Goal: Contribute content: Add original content to the website for others to see

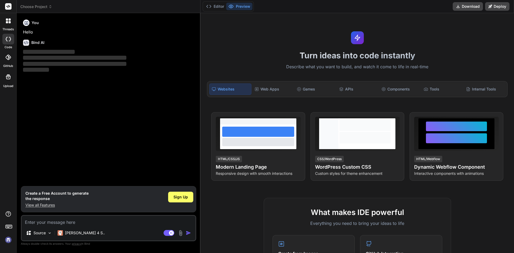
click at [119, 222] on textarea at bounding box center [109, 221] width 174 height 10
click at [94, 223] on textarea at bounding box center [109, 221] width 174 height 10
click at [180, 197] on span "Sign Up" at bounding box center [180, 196] width 14 height 5
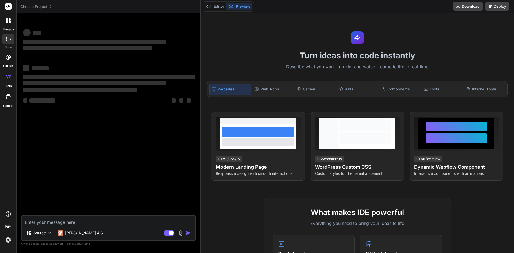
click at [71, 221] on textarea at bounding box center [109, 221] width 174 height 10
type textarea "x"
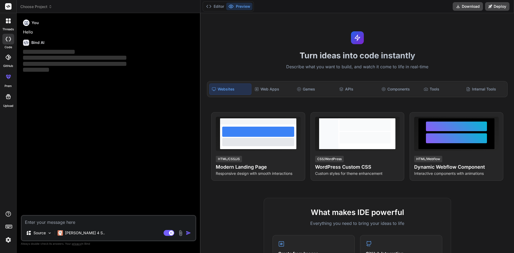
paste textarea "lorem ipsum dolorsit ametco adip elit seddo eiu tempo incidid utlabo etdolo mag…"
type textarea "lorem ipsum dolorsit ametco adip elit seddo eiu tempo incidid utlabo etdolo mag…"
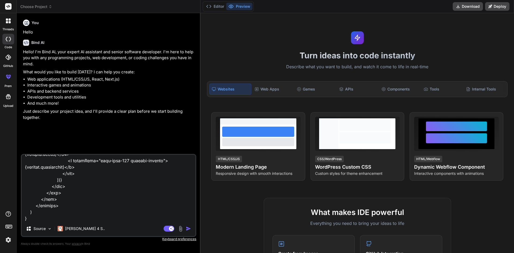
type textarea "x"
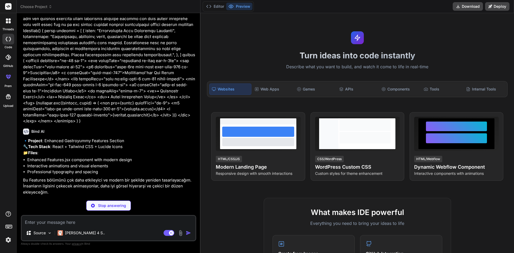
scroll to position [119, 0]
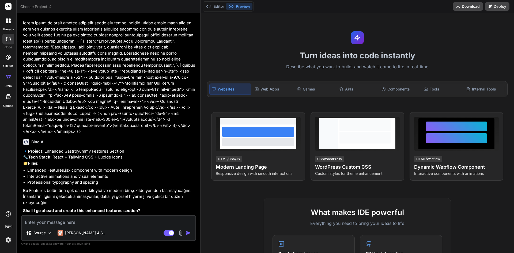
type textarea "x"
click at [132, 217] on textarea at bounding box center [109, 221] width 174 height 10
type textarea "t"
type textarea "x"
type textarea "tr"
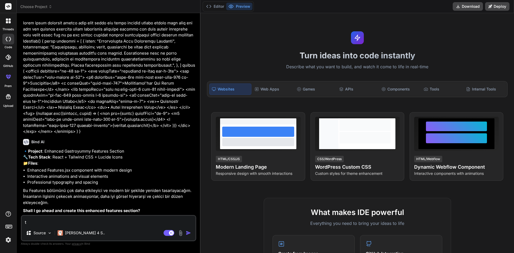
type textarea "x"
type textarea "trü"
type textarea "x"
type textarea "tr"
type textarea "x"
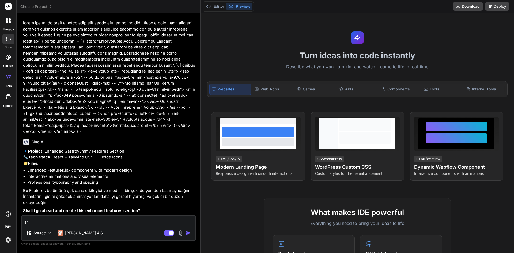
type textarea "trü"
type textarea "x"
type textarea "trür"
type textarea "x"
type textarea "trürk"
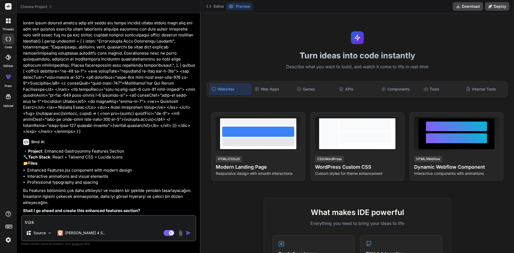
type textarea "x"
type textarea "trürkç"
type textarea "x"
type textarea "trürkçe"
type textarea "x"
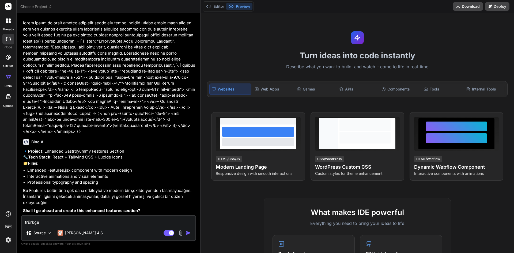
type textarea "trürkçe"
type textarea "x"
type textarea "trürkçe c"
type textarea "x"
type textarea "trürkçe ce"
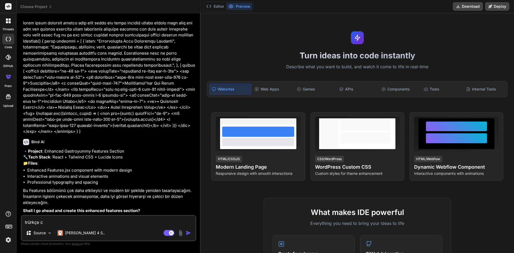
type textarea "x"
type textarea "trürkçe cev"
type textarea "x"
type textarea "trürkçe ceva"
type textarea "x"
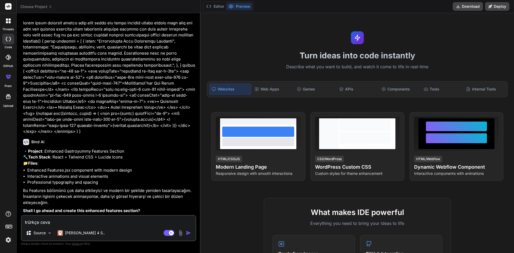
type textarea "trürkçe cevap"
type textarea "x"
type textarea "trürkçe cevap"
type textarea "x"
type textarea "trürkçe cevap v"
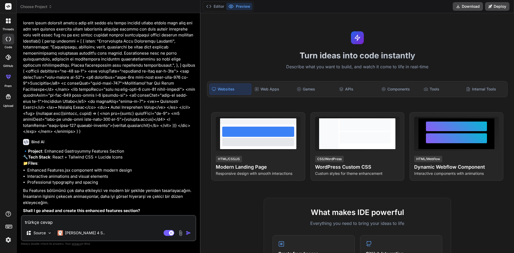
type textarea "x"
type textarea "trürkçe cevap ve"
type textarea "x"
type textarea "trürkçe cevap ver"
type textarea "x"
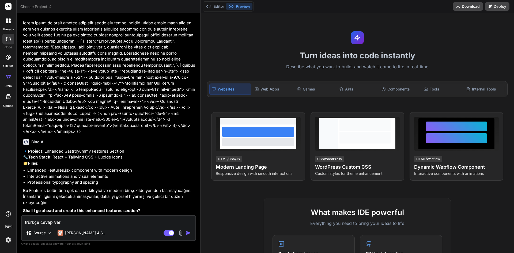
type textarea "trürkçe cevap ver"
type textarea "x"
type textarea "trürkçe cevap ver b"
type textarea "x"
type textarea "trürkçe cevap ver ba"
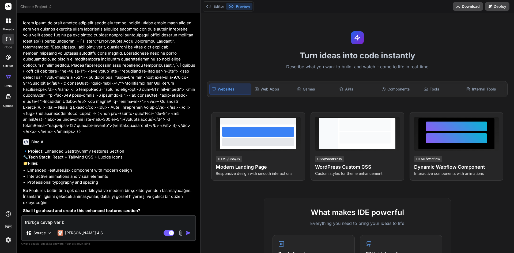
type textarea "x"
type textarea "trürkçe cevap ver ban"
type textarea "x"
type textarea "trürkçe cevap ver bana"
type textarea "x"
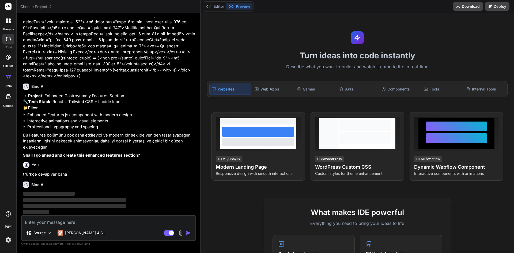
scroll to position [175, 0]
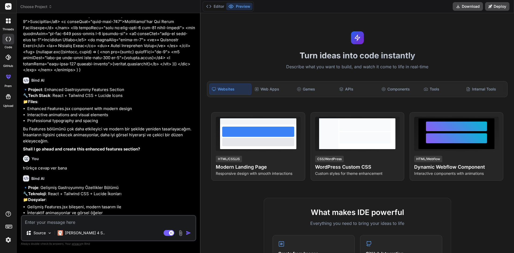
type textarea "x"
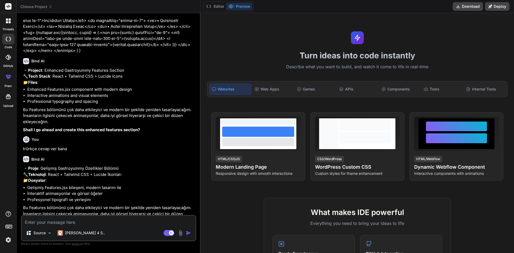
scroll to position [194, 0]
click at [242, 86] on div "Websites" at bounding box center [230, 89] width 42 height 11
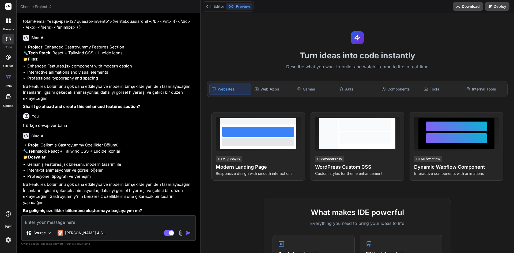
click at [113, 223] on textarea at bounding box center [109, 221] width 174 height 10
type textarea "b"
type textarea "x"
type textarea "ba"
type textarea "x"
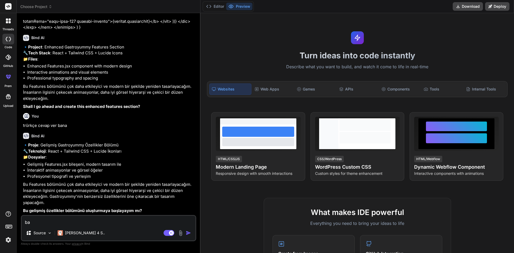
type textarea "baş"
type textarea "x"
type textarea "başa"
type textarea "x"
type textarea "başal"
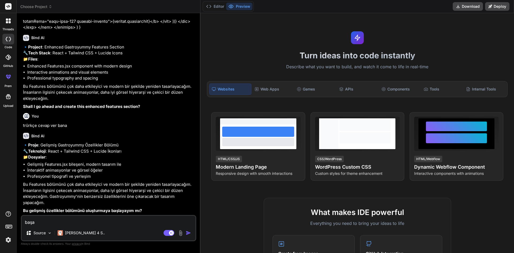
type textarea "x"
type textarea "başa"
type textarea "x"
type textarea "başal"
type textarea "x"
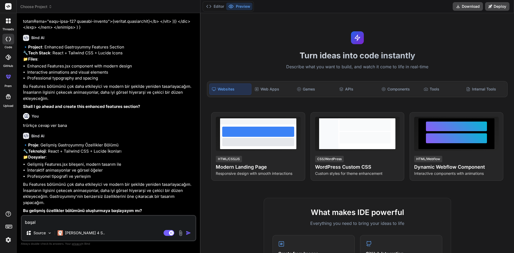
type textarea "başala"
type textarea "x"
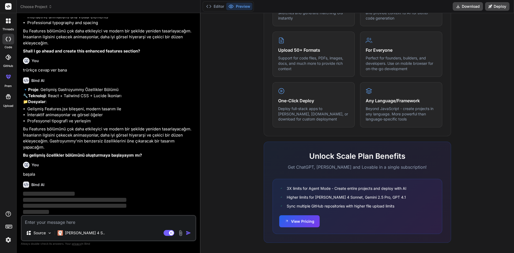
scroll to position [258, 0]
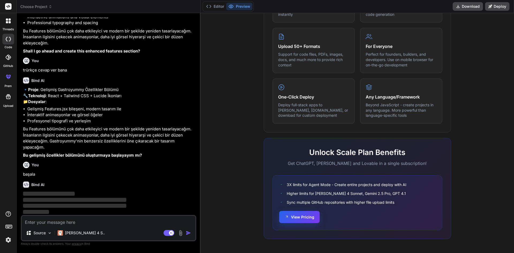
click at [296, 222] on button "View Pricing" at bounding box center [299, 217] width 40 height 12
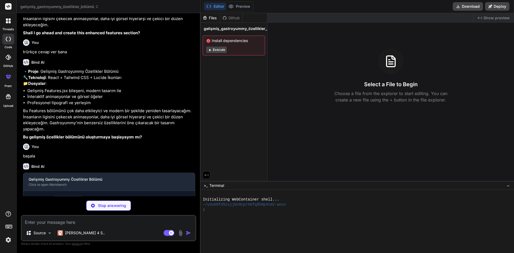
scroll to position [320, 0]
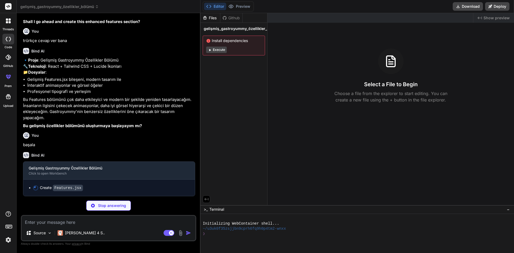
drag, startPoint x: 272, startPoint y: 181, endPoint x: 269, endPoint y: 237, distance: 55.7
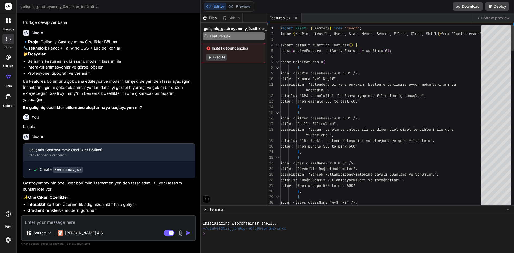
type textarea "x"
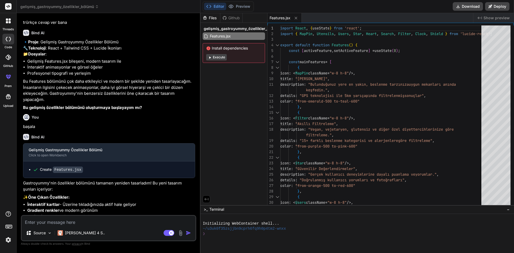
click at [496, 19] on span "Show preview" at bounding box center [497, 17] width 26 height 5
click at [484, 16] on div "Created with Pixso. Show preview" at bounding box center [493, 18] width 41 height 10
drag, startPoint x: 484, startPoint y: 16, endPoint x: 371, endPoint y: 14, distance: 113.0
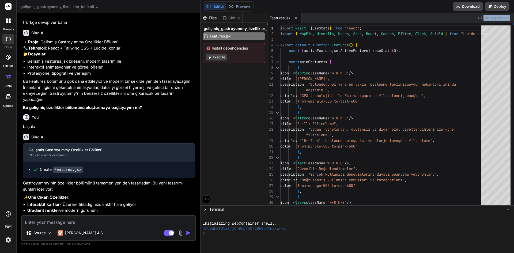
click at [371, 14] on div "Features.jsx Created with Pixso. Show preview" at bounding box center [390, 18] width 247 height 10
click at [371, 14] on div "Features.jsx" at bounding box center [370, 18] width 206 height 10
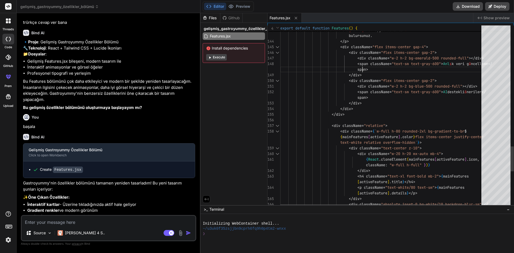
scroll to position [0, 0]
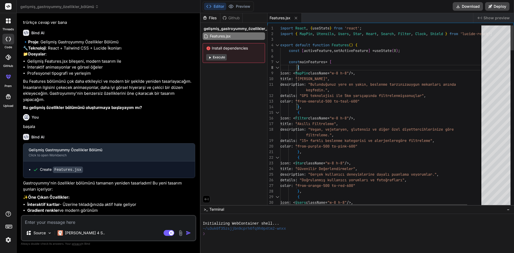
type textarea "import React, { useState } from 'react'; import { MapPin, Utensils, Users, Star…"
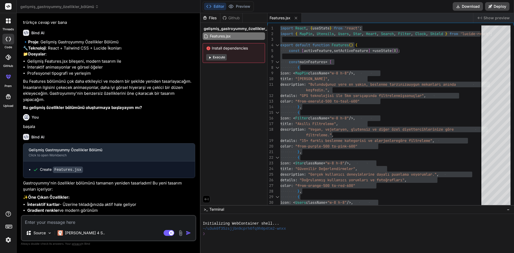
click at [220, 58] on button "Execute" at bounding box center [216, 57] width 21 height 6
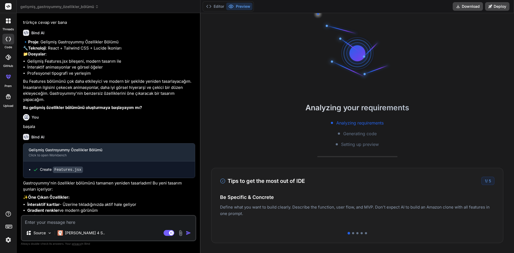
scroll to position [0, 0]
click at [352, 233] on div at bounding box center [353, 233] width 2 height 2
click at [356, 232] on div at bounding box center [357, 233] width 2 height 2
type textarea "x"
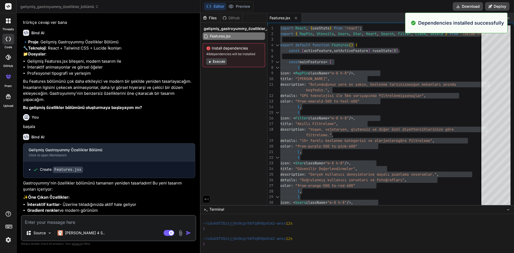
scroll to position [66, 0]
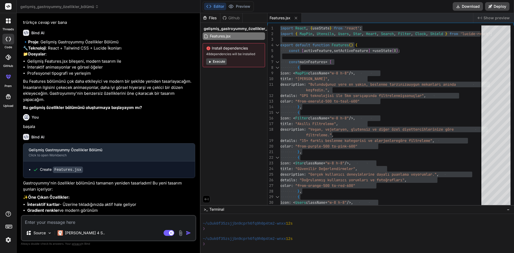
click at [500, 20] on span "Show preview" at bounding box center [497, 17] width 26 height 5
type textarea "import React, { useState } from 'react'; import { MapPin, Utensils, Users, Star…"
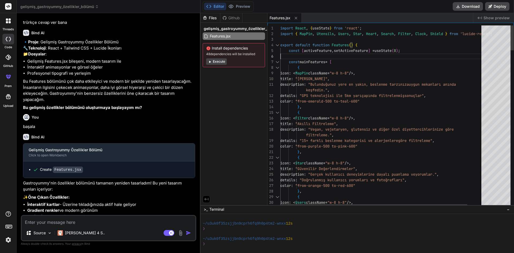
click at [480, 20] on div "Created with Pixso. Show preview" at bounding box center [493, 18] width 41 height 10
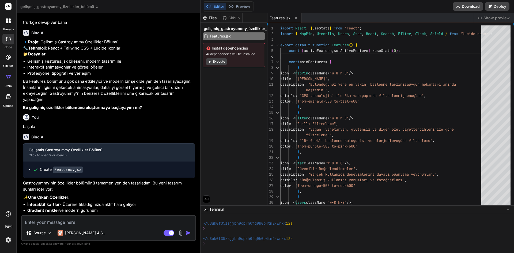
click at [216, 6] on button "Editor" at bounding box center [215, 6] width 22 height 7
click at [237, 5] on div "Editor Preview Disabled until preview for your project is generated" at bounding box center [228, 6] width 51 height 10
click at [215, 5] on div "Editor Preview Disabled until preview for your project is generated" at bounding box center [228, 6] width 51 height 10
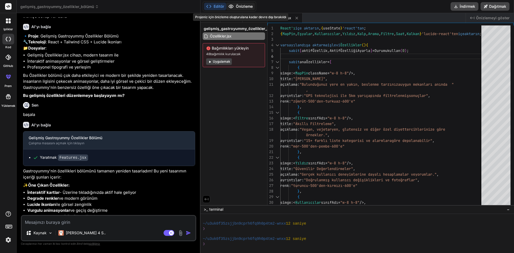
scroll to position [314, 0]
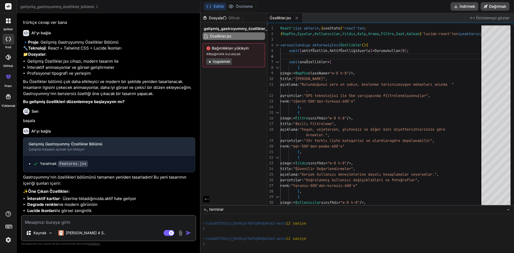
click at [224, 62] on font "Uygulamak" at bounding box center [221, 61] width 17 height 4
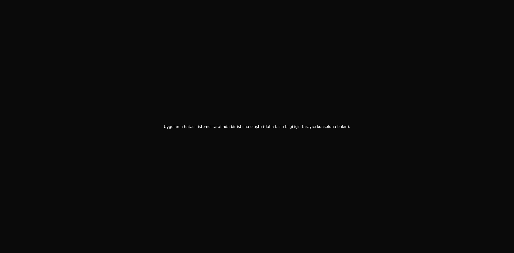
click at [271, 87] on div "Uygulama hatası: istemci tarafında bir istisna oluştu (daha fazla bilgi için ta…" at bounding box center [257, 126] width 514 height 253
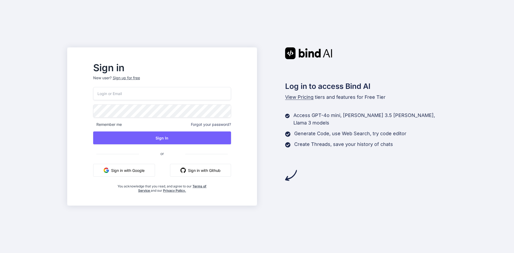
click at [143, 171] on button "Sign in with Google" at bounding box center [124, 170] width 62 height 13
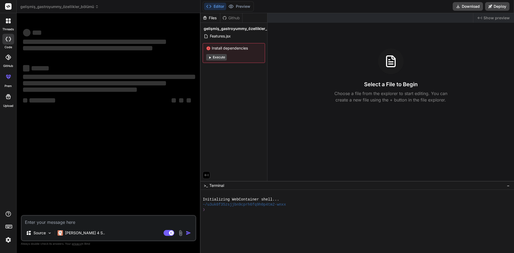
drag, startPoint x: 239, startPoint y: 26, endPoint x: 224, endPoint y: 14, distance: 18.7
click at [224, 14] on div "Files Github gelişmiş_gastroyummy_özellikler_bölümü Features.jsx Install depend…" at bounding box center [358, 133] width 314 height 240
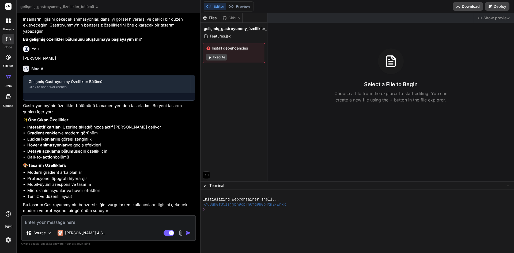
scroll to position [399, 0]
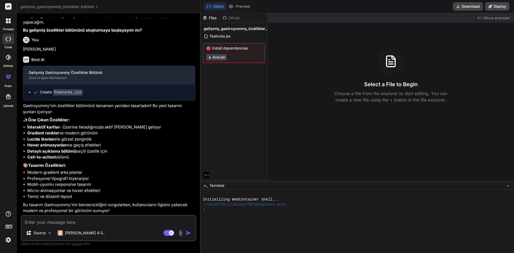
click at [219, 59] on button "Execute" at bounding box center [216, 57] width 21 height 6
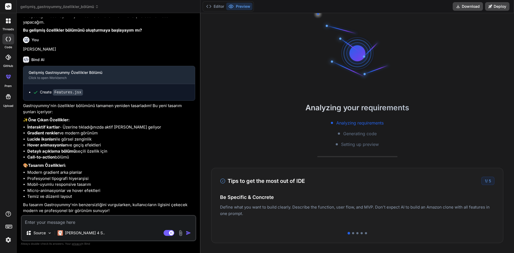
scroll to position [25, 0]
type textarea "x"
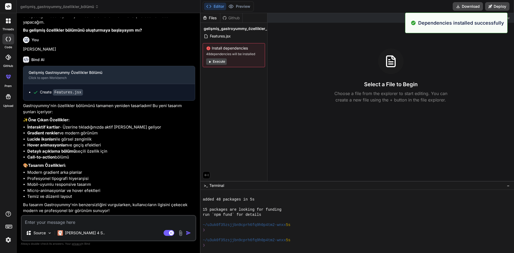
scroll to position [41, 0]
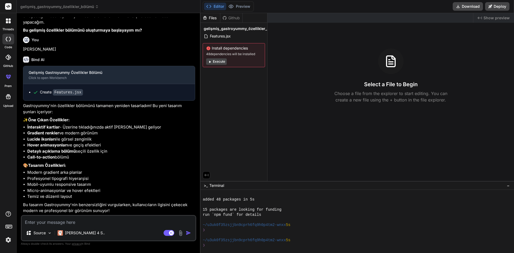
click at [114, 219] on textarea at bounding box center [109, 221] width 174 height 10
type textarea "e"
type textarea "x"
type textarea "ek"
type textarea "x"
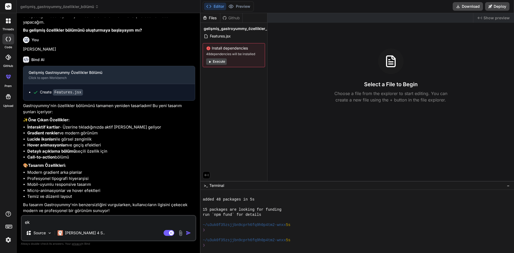
type textarea "eks"
type textarea "x"
type textarea "eksi"
type textarea "x"
type textarea "eksik"
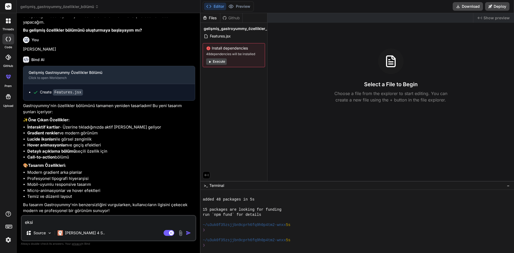
type textarea "x"
type textarea "eksikl"
type textarea "x"
type textarea "eksikle"
type textarea "x"
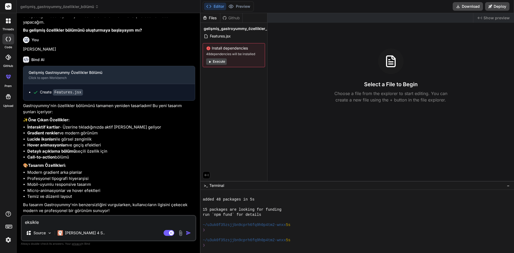
type textarea "eksikler"
type textarea "x"
type textarea "eksikler"
type textarea "x"
type textarea "eksikler v"
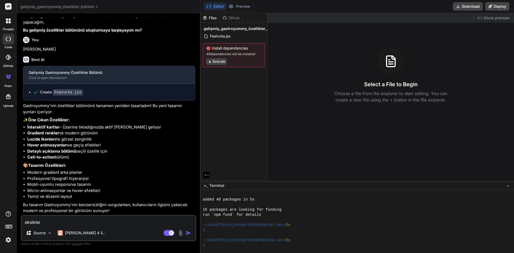
type textarea "x"
type textarea "eksikler va"
type textarea "x"
type textarea "eksikler var"
type textarea "x"
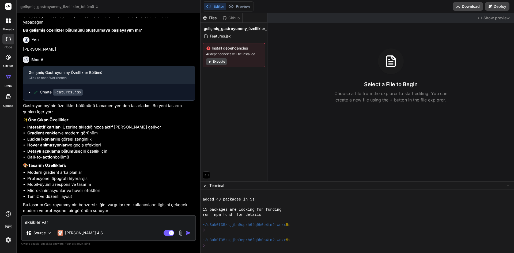
type textarea "eksikler var"
type textarea "x"
type textarea "eksikler var d"
type textarea "x"
type textarea "eksikler var da"
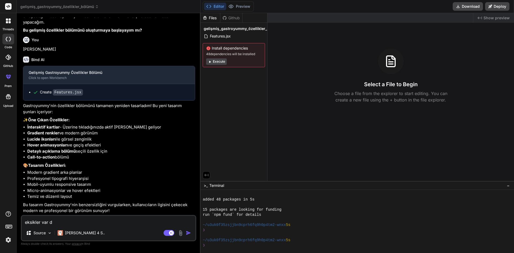
type textarea "x"
type textarea "eksikler var dah"
type textarea "x"
type textarea "eksikler var dah"
type textarea "x"
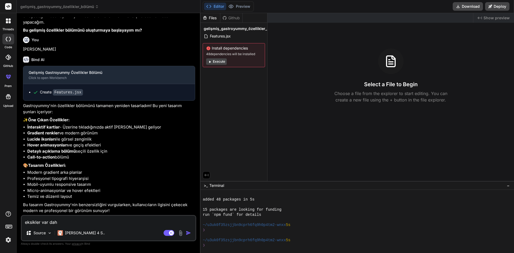
type textarea "eksikler var dah d"
type textarea "x"
type textarea "eksikler var dah"
type textarea "x"
type textarea "eksikler var dah"
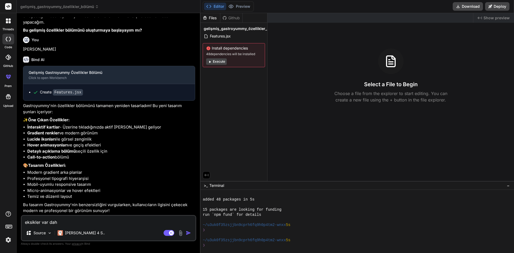
type textarea "x"
type textarea "eksikler var daha"
type textarea "x"
type textarea "eksikler var daha"
type textarea "x"
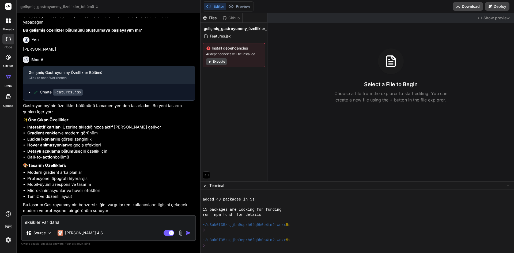
type textarea "eksikler var daha d"
type textarea "x"
type textarea "eksikler var daha da"
type textarea "x"
type textarea "eksikler var daha da"
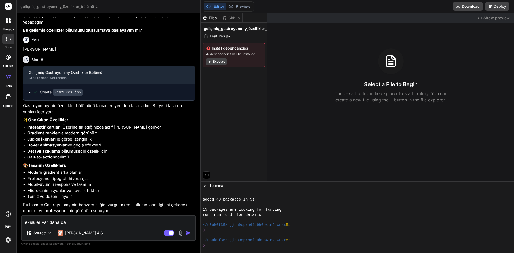
type textarea "x"
type textarea "eksikler var daha da d"
type textarea "x"
type textarea "eksikler var daha da dü"
type textarea "x"
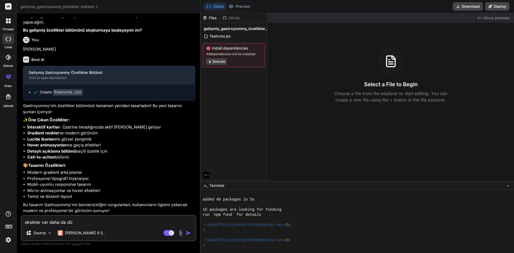
type textarea "eksikler var daha da düz"
type textarea "x"
type textarea "eksikler var daha da düze"
type textarea "x"
type textarea "eksikler var daha da düzel"
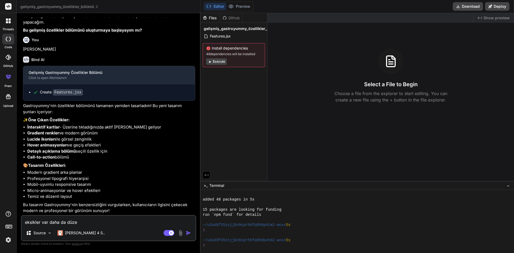
type textarea "x"
type textarea "eksikler var daha da düzelt"
type textarea "x"
type textarea "eksikler var daha da düzelte"
type textarea "x"
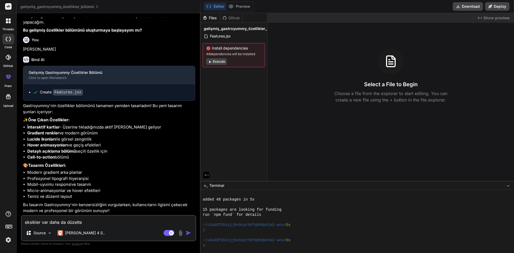
type textarea "eksikler var daha da düzelteb"
type textarea "x"
type textarea "eksikler var daha da düzeltebi"
type textarea "x"
type textarea "eksikler var daha da düzeltebil"
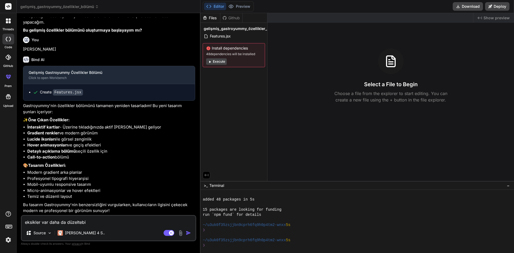
type textarea "x"
type textarea "eksikler var daha da düzeltebili"
type textarea "x"
type textarea "eksikler var daha da düzeltebilir"
type textarea "x"
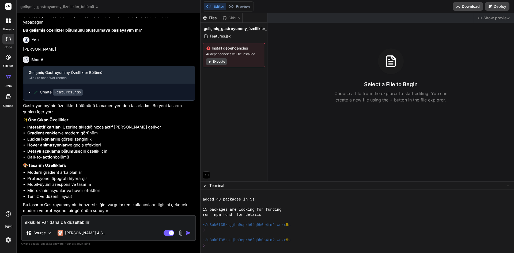
type textarea "eksikler var daha da düzeltebilirs"
type textarea "x"
type textarea "eksikler var daha da düzeltebilirsi"
type textarea "x"
type textarea "eksikler var daha da düzeltebilirsin"
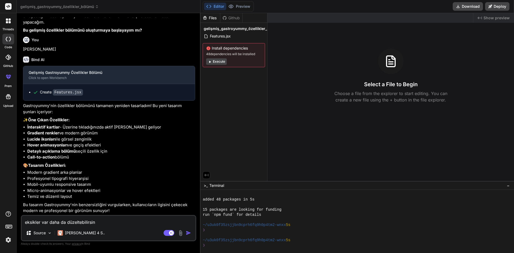
type textarea "x"
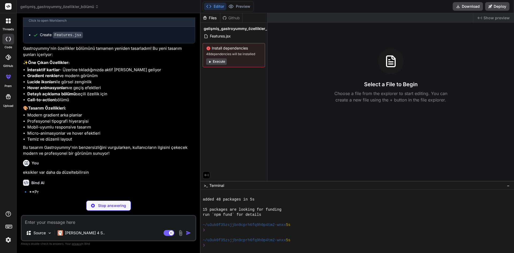
scroll to position [471, 0]
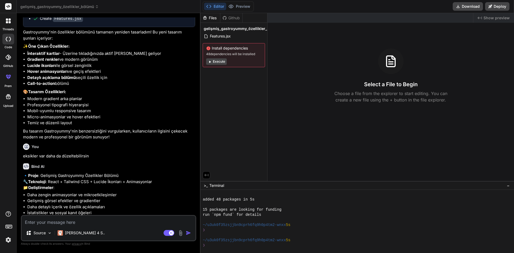
type textarea "x"
click at [213, 9] on button "Editor" at bounding box center [215, 6] width 22 height 7
click at [217, 4] on button "Editor" at bounding box center [215, 6] width 22 height 7
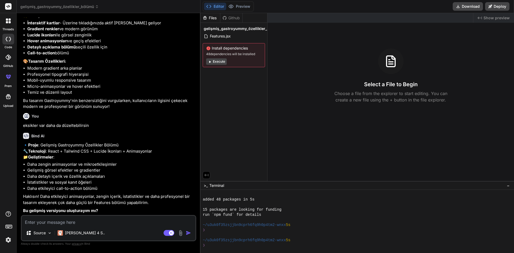
scroll to position [532, 0]
drag, startPoint x: 155, startPoint y: 183, endPoint x: 154, endPoint y: 186, distance: 3.4
click at [154, 186] on ul "Daha zengin animasyonlar ve mikroetkileşimler Gelişmiş görsel efektler ve gradi…" at bounding box center [109, 176] width 172 height 30
click at [154, 186] on li "Daha etkileyici call-to-action bölümü" at bounding box center [111, 189] width 168 height 6
click at [125, 222] on textarea at bounding box center [109, 221] width 174 height 10
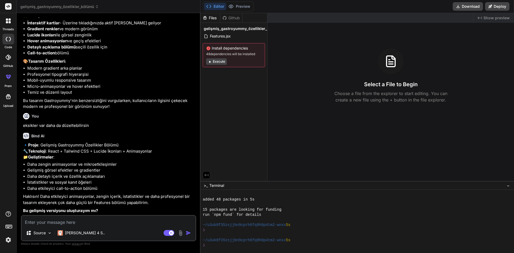
type textarea "o"
type textarea "x"
type textarea "ol"
type textarea "x"
type textarea "olu"
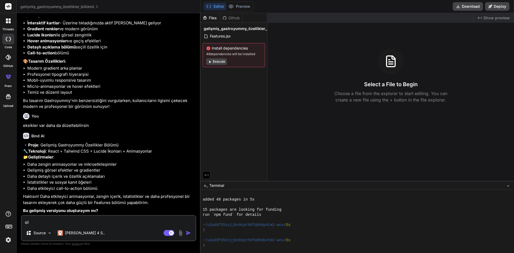
type textarea "x"
type textarea "oluş"
type textarea "x"
type textarea "oluşt"
type textarea "x"
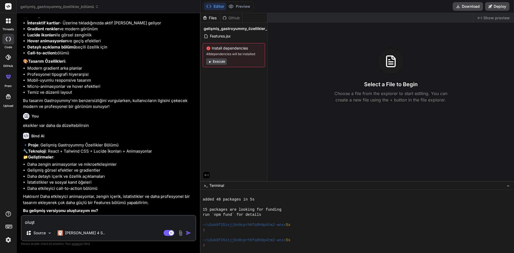
type textarea "oluştu"
type textarea "x"
type textarea "oluştur"
type textarea "x"
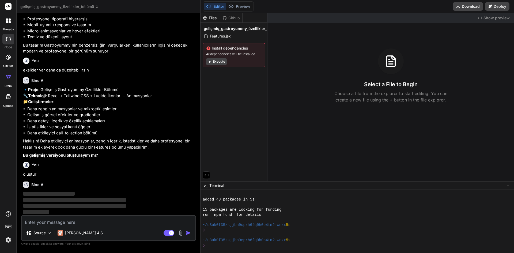
scroll to position [588, 0]
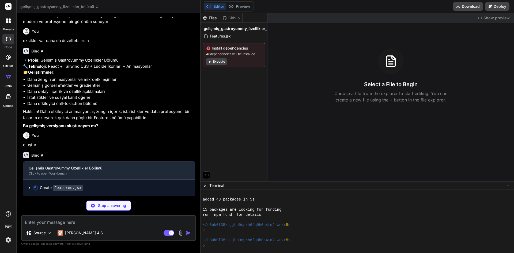
click at [7, 25] on div at bounding box center [8, 20] width 11 height 11
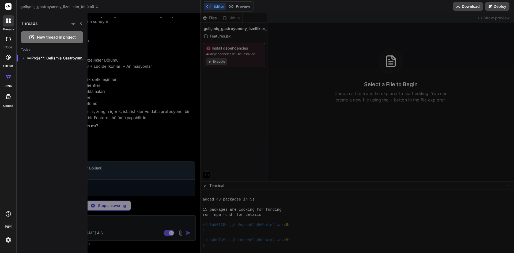
click at [7, 25] on div at bounding box center [8, 20] width 11 height 11
click at [82, 26] on div at bounding box center [76, 23] width 14 height 7
click at [81, 24] on icon at bounding box center [81, 23] width 4 height 4
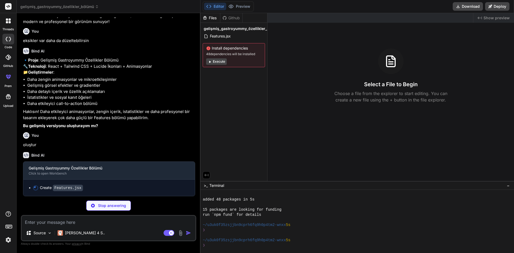
scroll to position [617, 0]
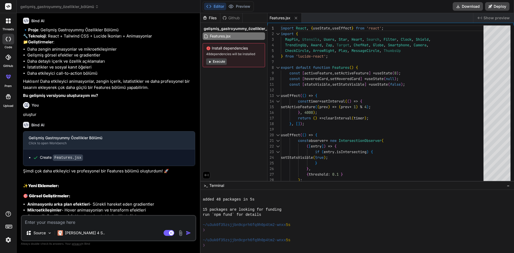
type textarea "x"
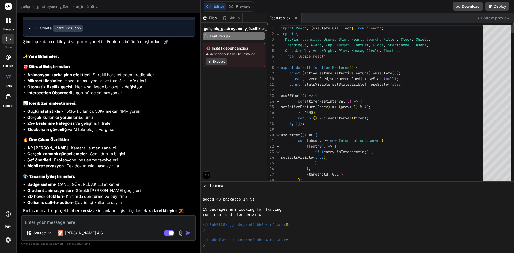
type textarea "const [statsVisible, setStatsVisible] = useState(false); useEffect(() => { cons…"
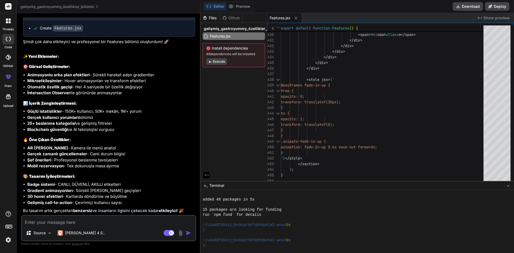
click at [104, 222] on textarea at bounding box center [109, 221] width 174 height 10
type textarea "s"
type textarea "x"
type textarea "se"
type textarea "x"
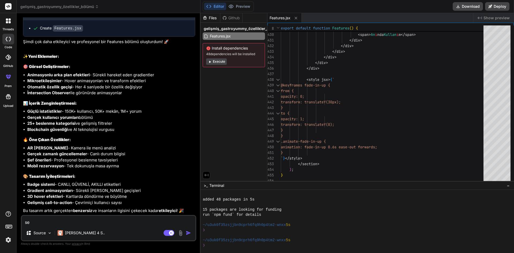
type textarea "sen"
type textarea "x"
type textarea "sen"
type textarea "x"
type textarea "sen n"
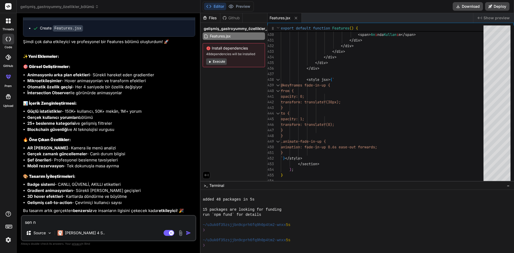
type textarea "x"
type textarea "sen ne"
type textarea "x"
type textarea "sen nex"
type textarea "x"
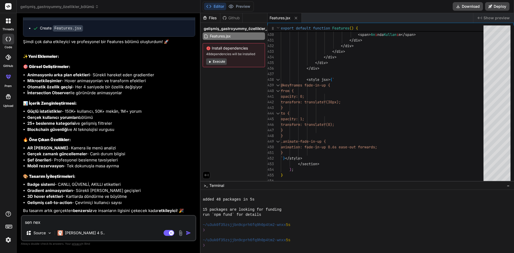
type textarea "sen next"
type textarea "x"
type textarea "sen next"
type textarea "x"
type textarea "sen next i"
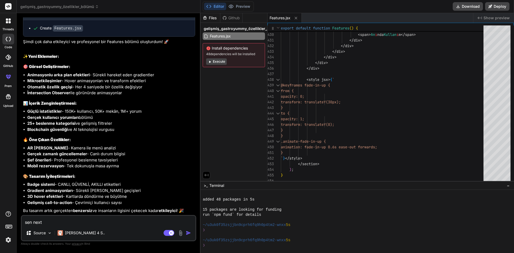
type textarea "x"
type textarea "sen next il"
type textarea "x"
type textarea "sen next ile"
type textarea "x"
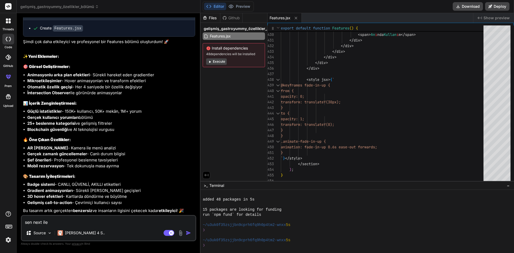
type textarea "sen next ile"
type textarea "x"
type textarea "sen next ile m"
type textarea "x"
type textarea "sen next ile mi"
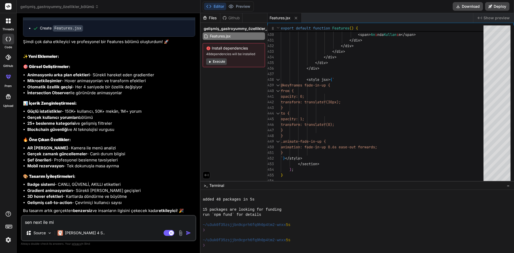
type textarea "x"
type textarea "sen next ile mi"
type textarea "x"
type textarea "sen next ile mi y"
type textarea "x"
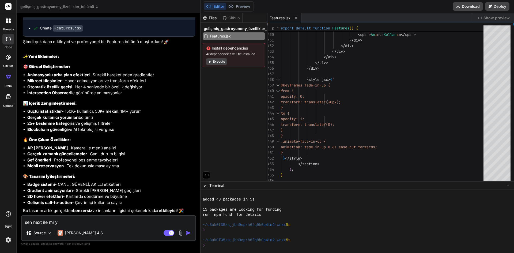
type textarea "sen next ile mi ya"
type textarea "x"
type textarea "sen next ile mi yap"
type textarea "x"
type textarea "sen next ile mi yapt"
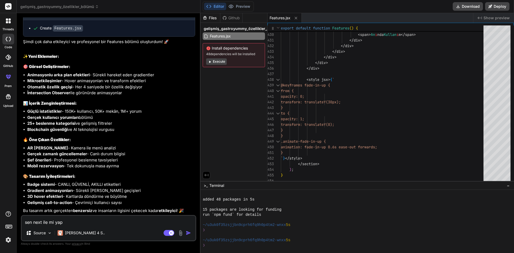
type textarea "x"
type textarea "sen next ile mi yaptı"
type textarea "x"
type textarea "sen next ile mi yaptın"
type textarea "x"
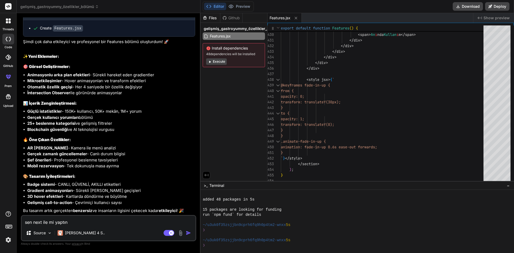
type textarea "sen next ile mi yaptın"
type textarea "x"
type textarea "sen next ile mi yaptın b"
type textarea "x"
type textarea "sen next ile mi yaptın bu"
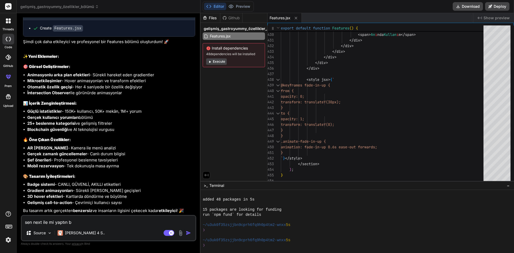
type textarea "x"
type textarea "sen next ile mi yaptın bu"
type textarea "x"
type textarea "sen next ile mi yaptın bu p"
type textarea "x"
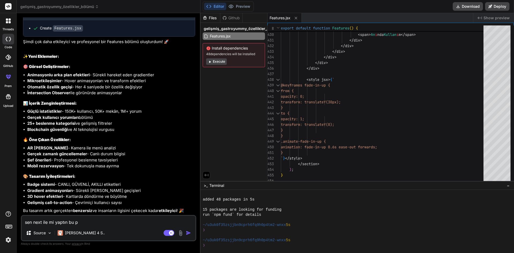
type textarea "sen next ile mi yaptın bu pr"
type textarea "x"
type textarea "sen next ile mi yaptın bu pro"
type textarea "x"
type textarea "sen next ile mi yaptın bu proj"
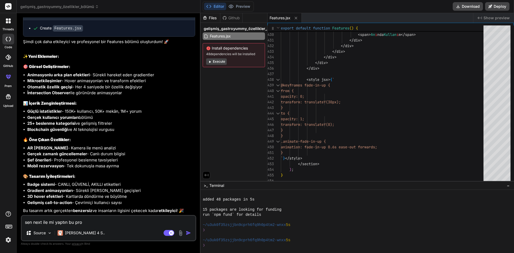
type textarea "x"
type textarea "sen next ile mi yaptın bu proje"
type textarea "x"
type textarea "sen next ile mi yaptın bu projey"
type textarea "x"
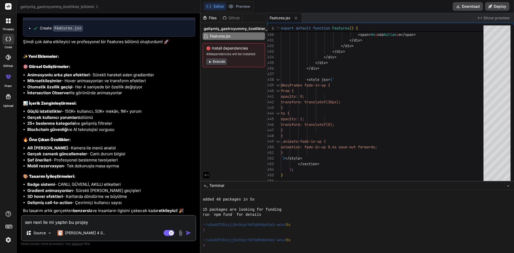
type textarea "sen next ile mi yaptın bu projeyi"
type textarea "x"
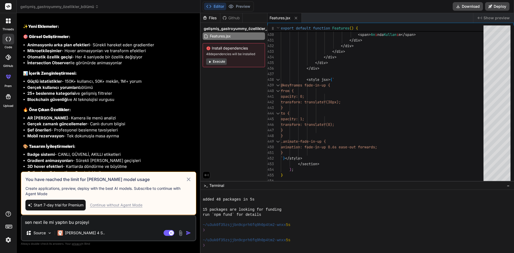
type textarea "sen next ile mi yaptın bu projeyi"
click at [187, 179] on icon at bounding box center [189, 179] width 6 height 6
type textarea "x"
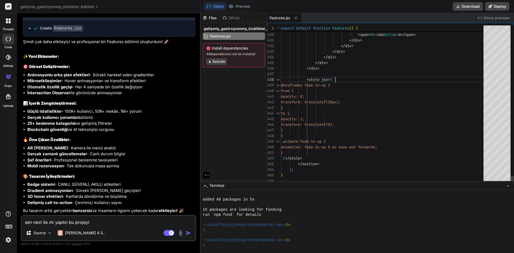
type textarea "import React, { useState, useEffect } from 'react'; import { MapPin, Utensils, …"
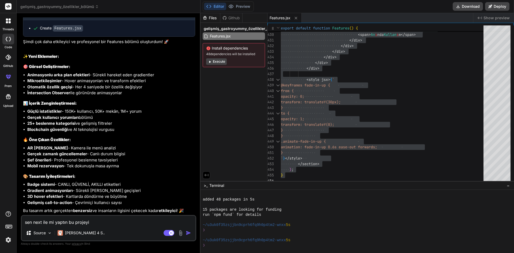
click at [112, 10] on header "gelişmiş_gastroyummy_özellikler_bölümü Created with Pixso." at bounding box center [109, 6] width 184 height 13
